Goal: Task Accomplishment & Management: Use online tool/utility

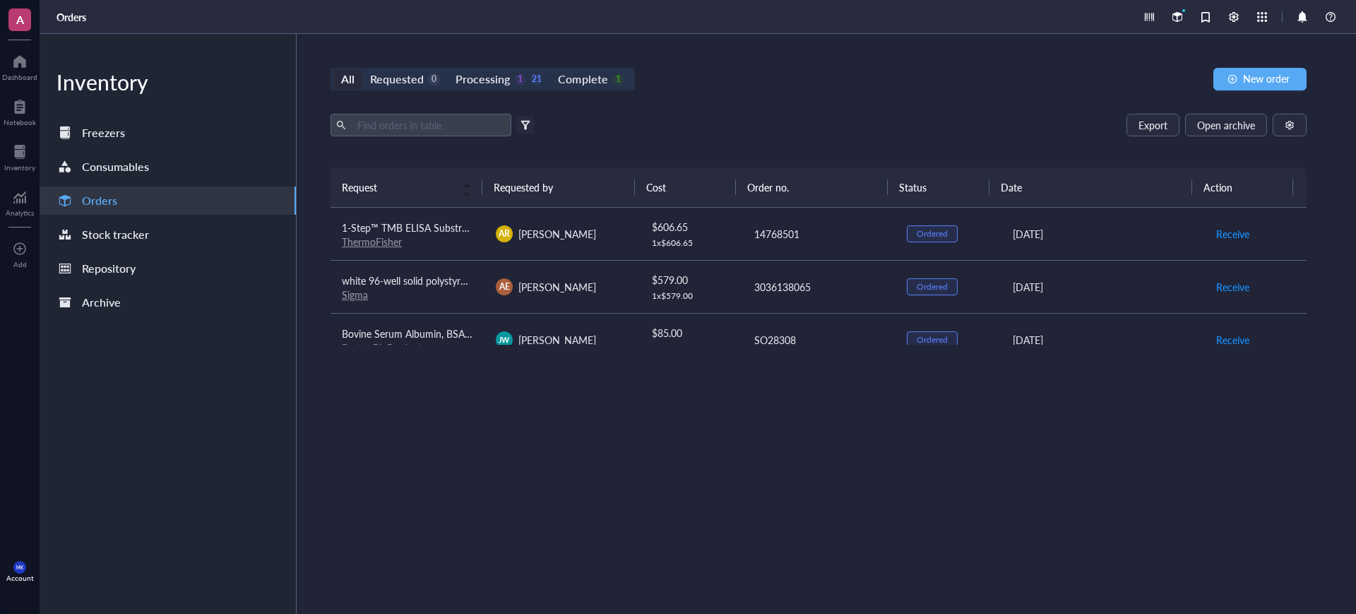
click at [832, 125] on div "Export Open archive" at bounding box center [819, 125] width 976 height 23
click at [917, 116] on div "Export Open archive" at bounding box center [819, 125] width 976 height 23
drag, startPoint x: 971, startPoint y: 83, endPoint x: 963, endPoint y: 83, distance: 7.8
click at [969, 83] on div "All Requested 0 Processing 1 21 Complete 1 New order" at bounding box center [819, 79] width 976 height 23
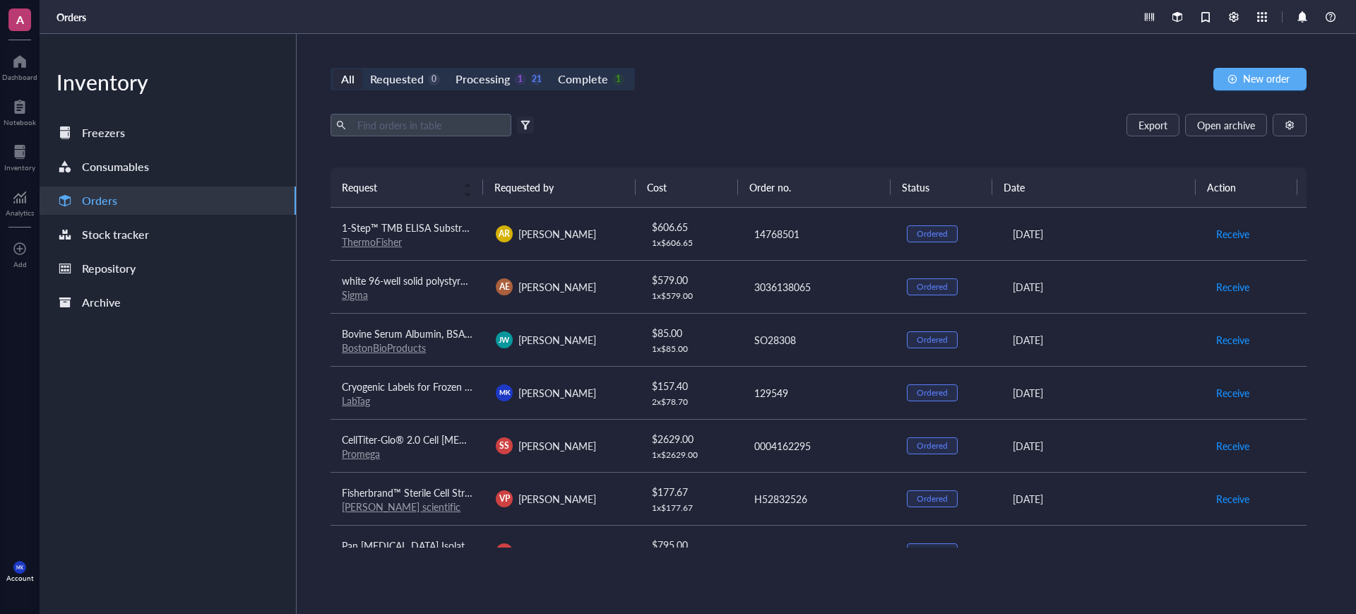
drag, startPoint x: 794, startPoint y: 111, endPoint x: 810, endPoint y: 111, distance: 16.2
click at [794, 112] on div "All Requested 0 Processing 1 21 Complete 1 New order Export Open archive Filter…" at bounding box center [819, 324] width 1044 height 580
click at [893, 100] on div "All Requested 0 Processing 1 21 Complete 1 New order Export Open archive Filter…" at bounding box center [819, 324] width 1044 height 580
click at [868, 105] on div "All Requested 0 Processing 1 21 Complete 1 New order Export Open archive Filter…" at bounding box center [819, 324] width 1044 height 580
click at [778, 117] on div "Export Open archive" at bounding box center [819, 125] width 976 height 23
